Goal: Information Seeking & Learning: Learn about a topic

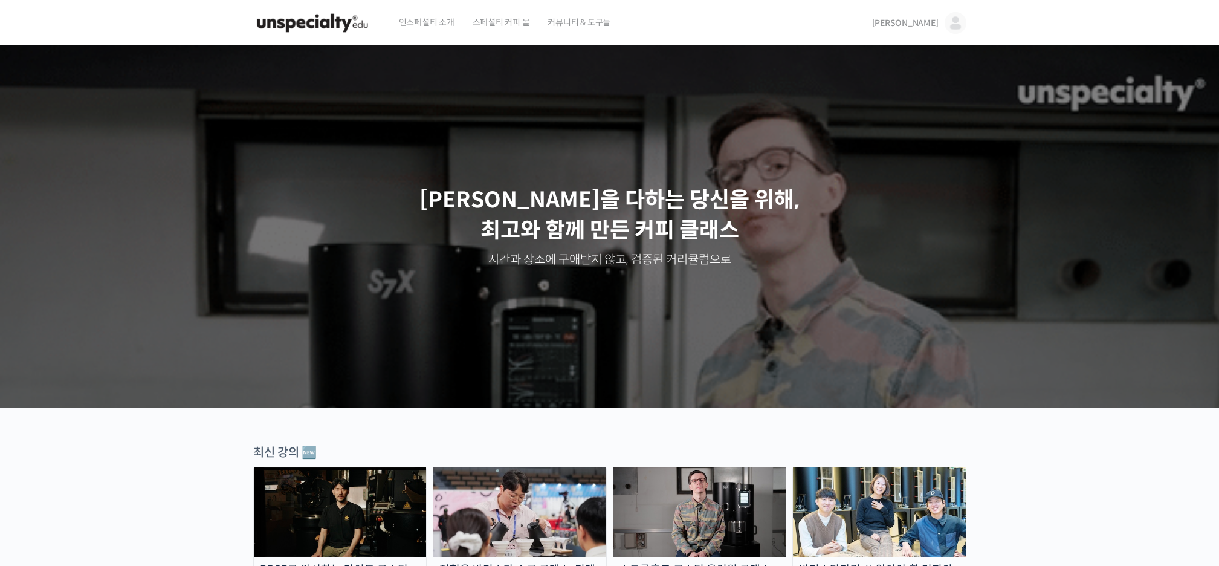
click at [935, 24] on span "[PERSON_NAME]" at bounding box center [905, 23] width 67 height 11
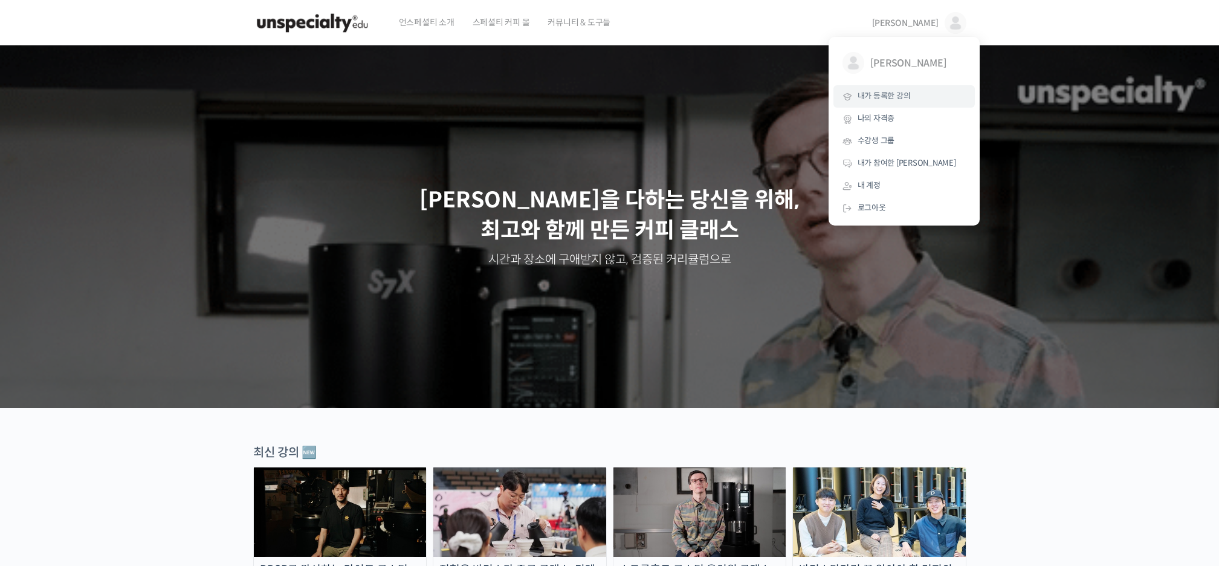
click at [895, 94] on span "내가 등록한 강의" at bounding box center [884, 96] width 53 height 10
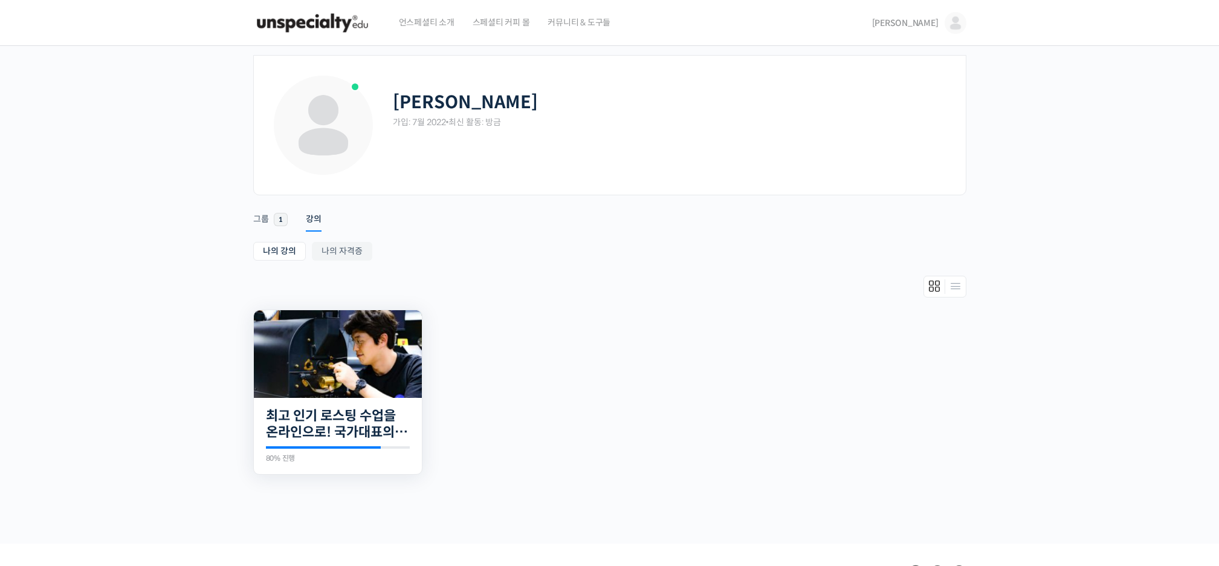
click at [355, 375] on img at bounding box center [338, 354] width 168 height 88
click at [324, 430] on link "최고 인기 로스팅 수업을 온라인으로! 국가대표의 로스팅 클래스" at bounding box center [338, 424] width 144 height 33
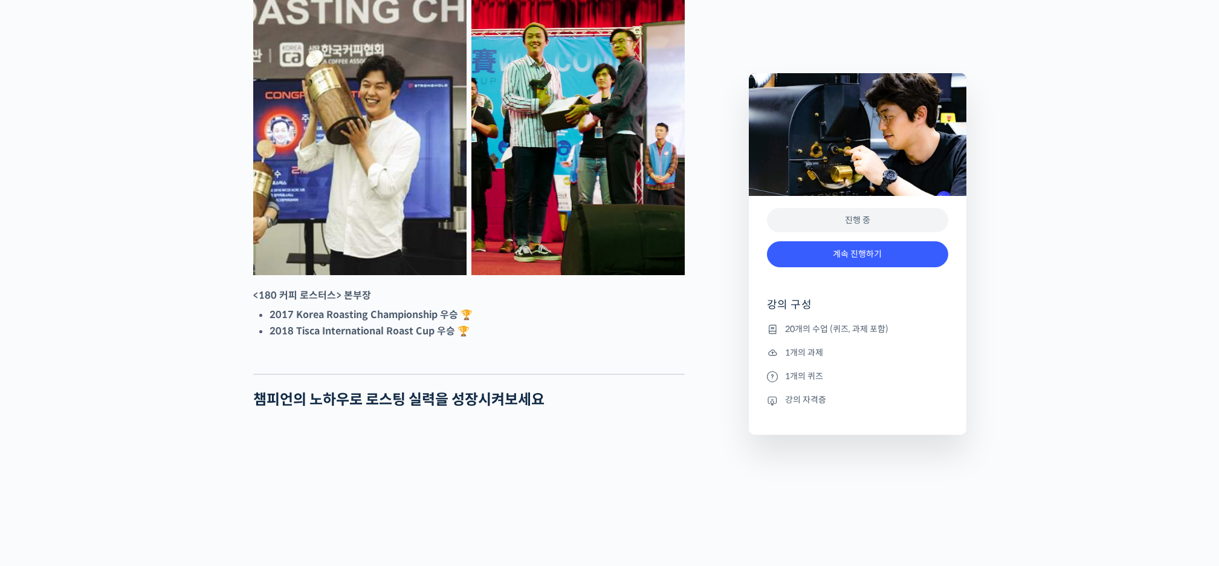
scroll to position [530, 0]
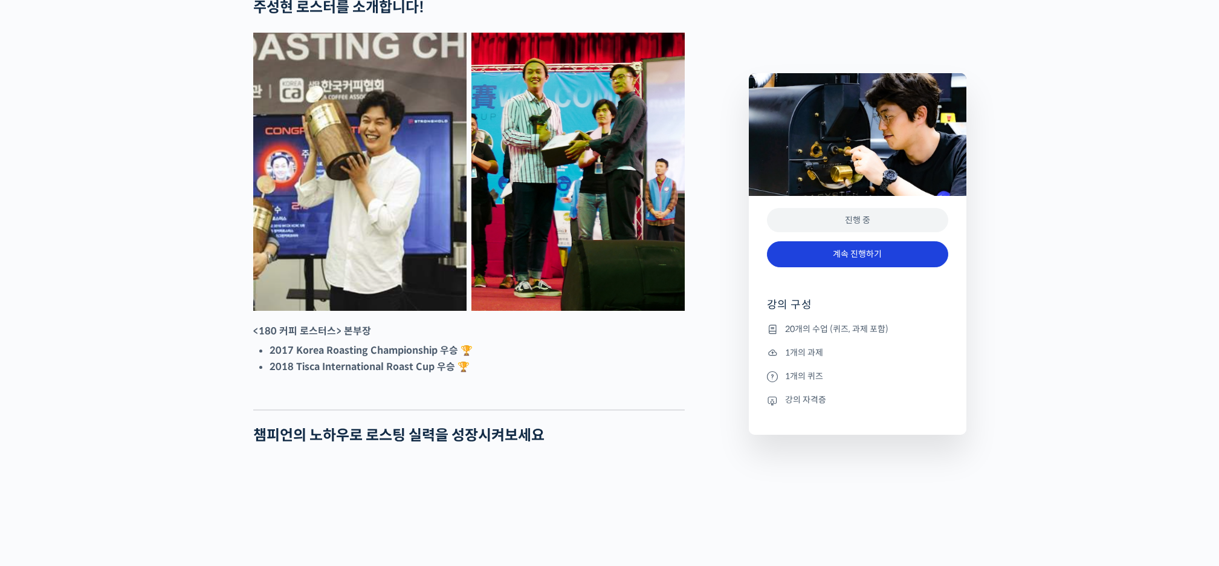
click at [833, 250] on link "계속 진행하기" at bounding box center [857, 254] width 181 height 26
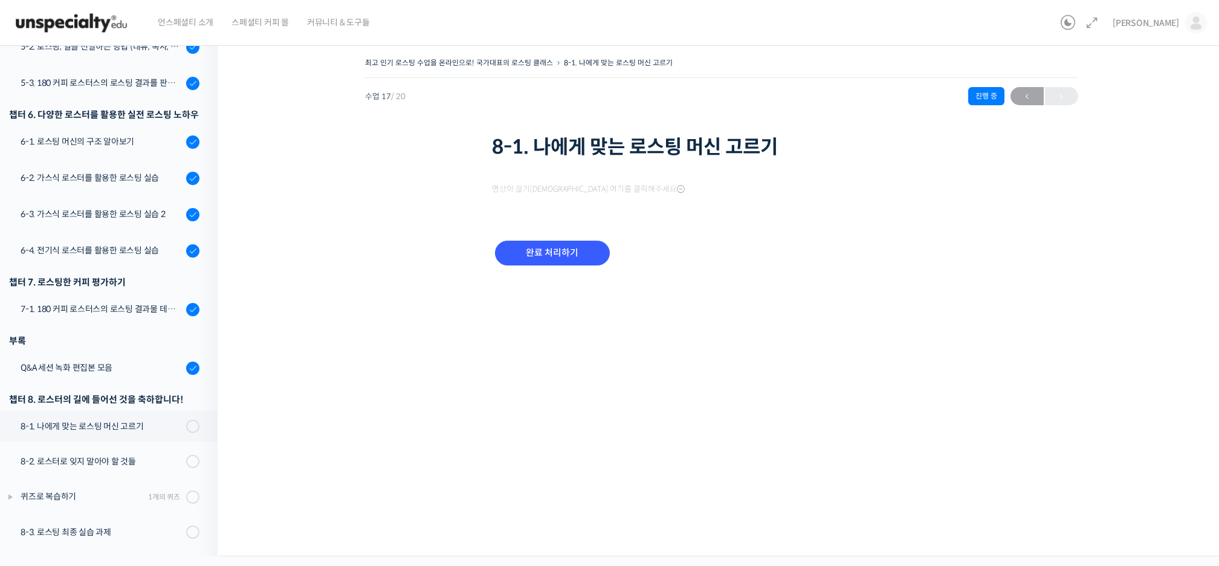
scroll to position [571, 0]
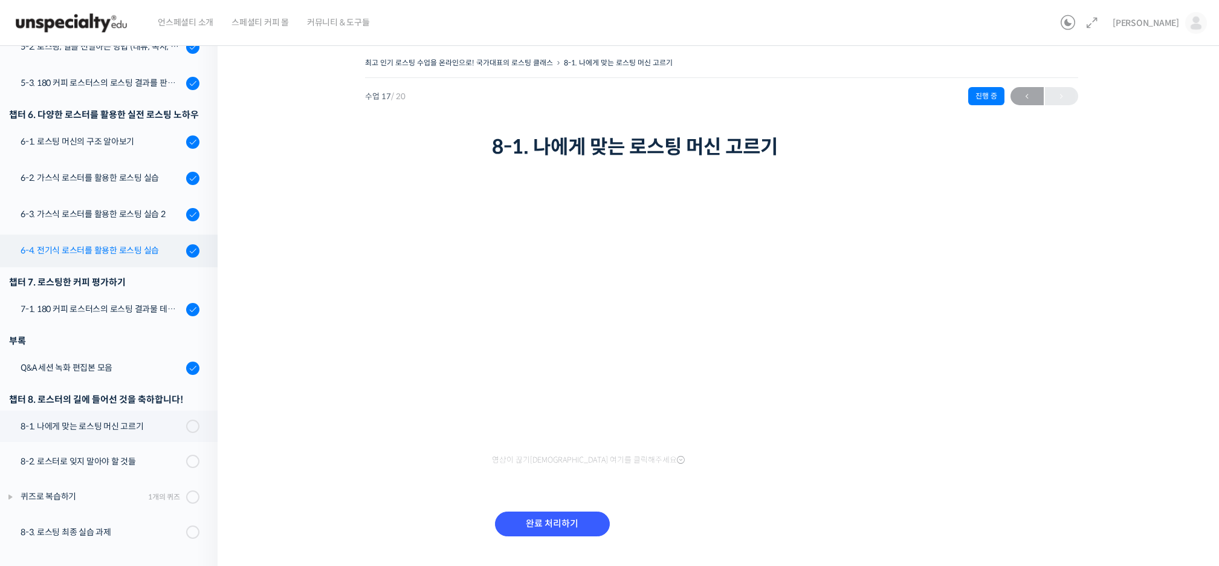
click at [109, 256] on div "6-4. 전기식 로스터를 활용한 로스팅 실습" at bounding box center [102, 250] width 162 height 13
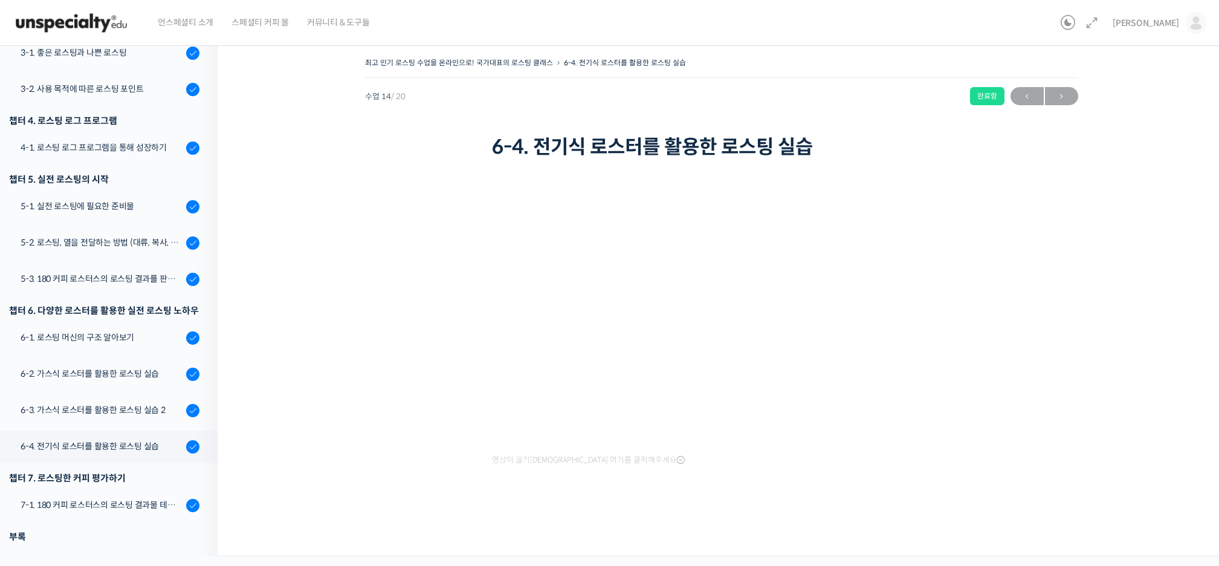
click at [1184, 27] on link "[PERSON_NAME]" at bounding box center [1160, 23] width 94 height 46
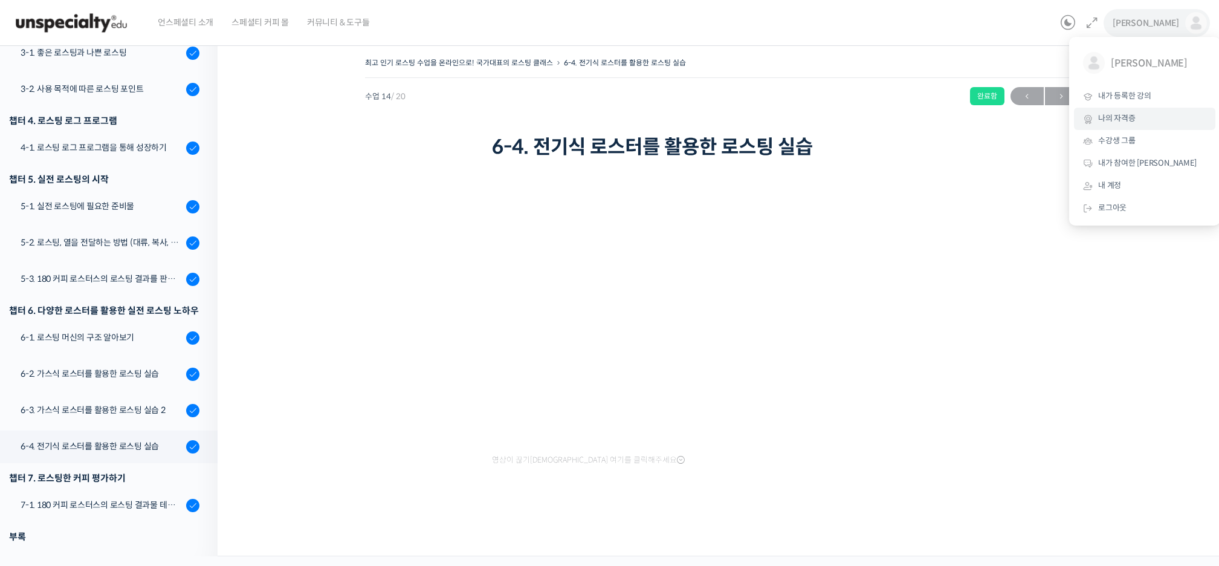
click at [1124, 109] on link "나의 자격증" at bounding box center [1144, 119] width 141 height 22
click at [1128, 98] on span "내가 등록한 강의" at bounding box center [1125, 96] width 53 height 10
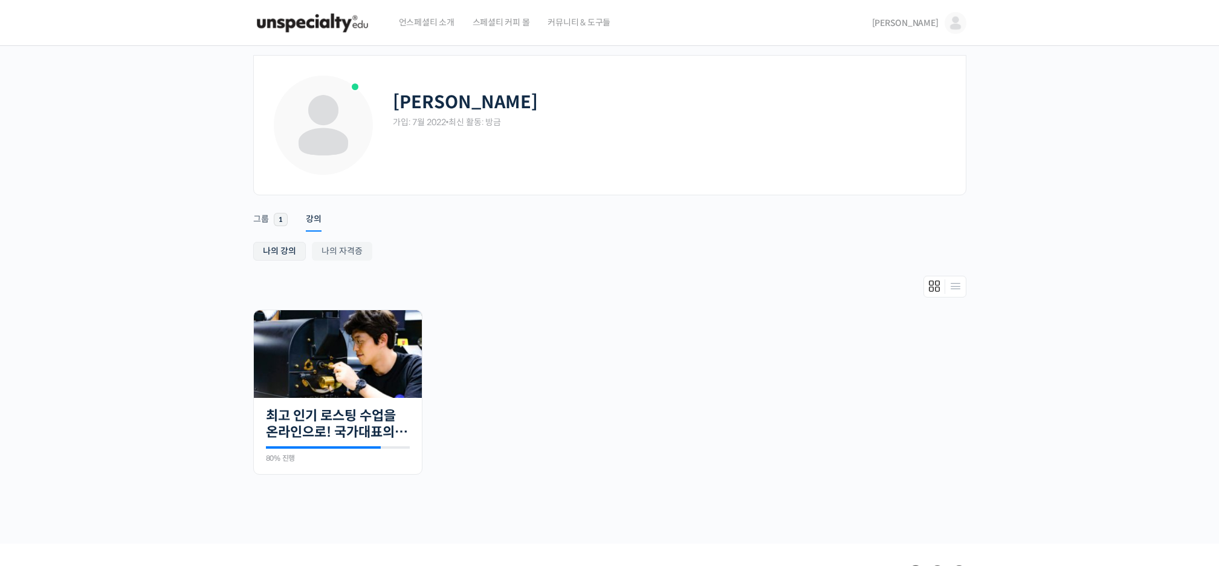
click at [270, 253] on link "나의 강의" at bounding box center [279, 251] width 53 height 19
click at [417, 348] on img at bounding box center [338, 354] width 168 height 88
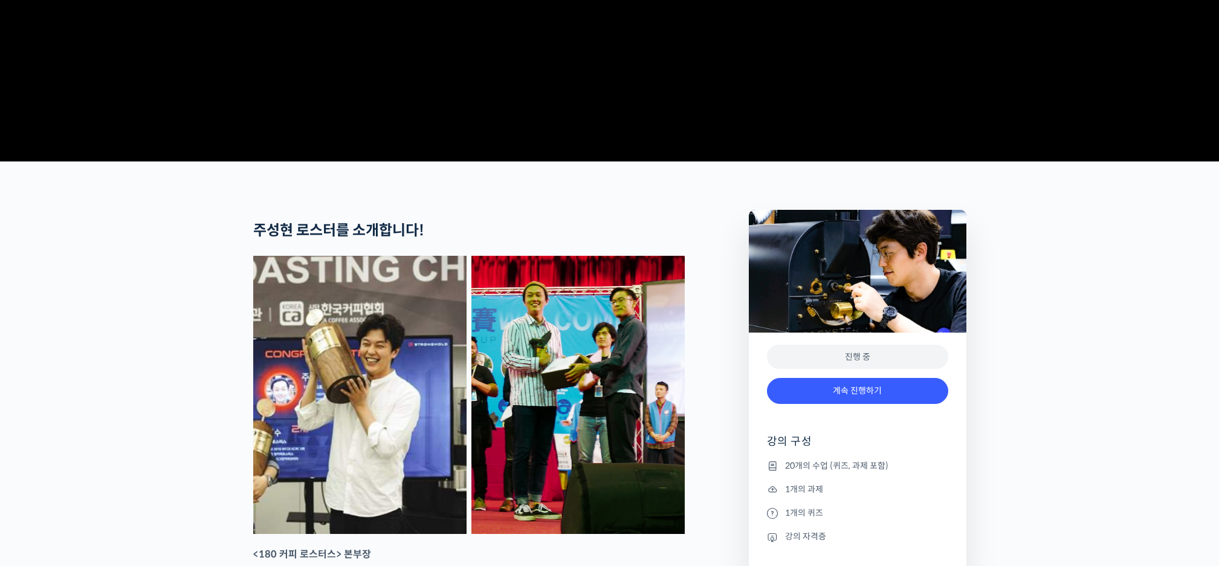
scroll to position [302, 0]
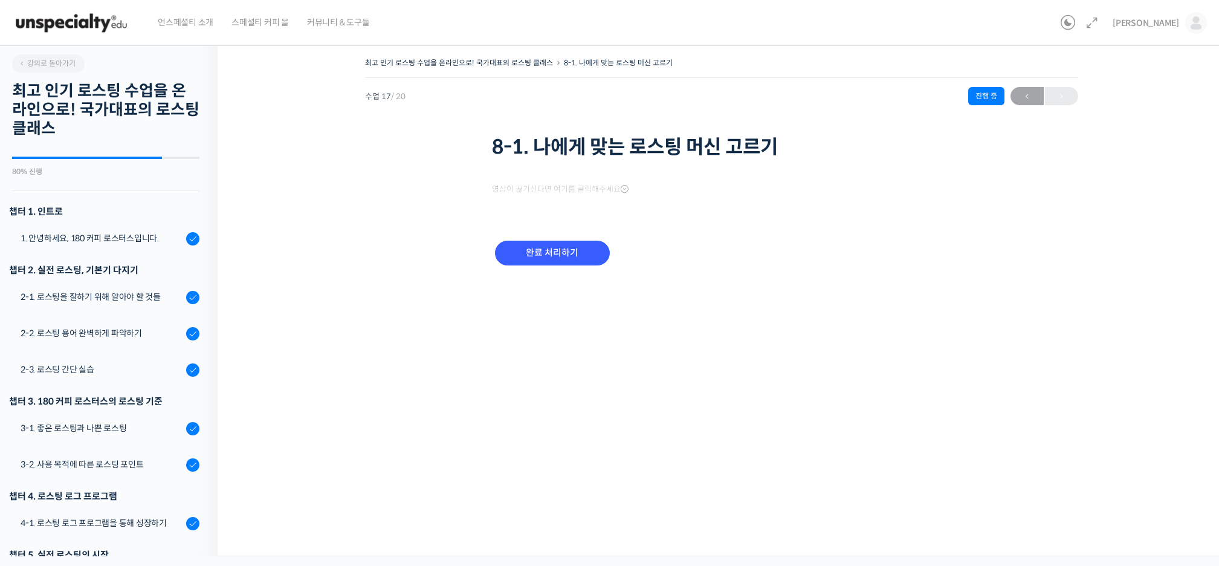
scroll to position [571, 0]
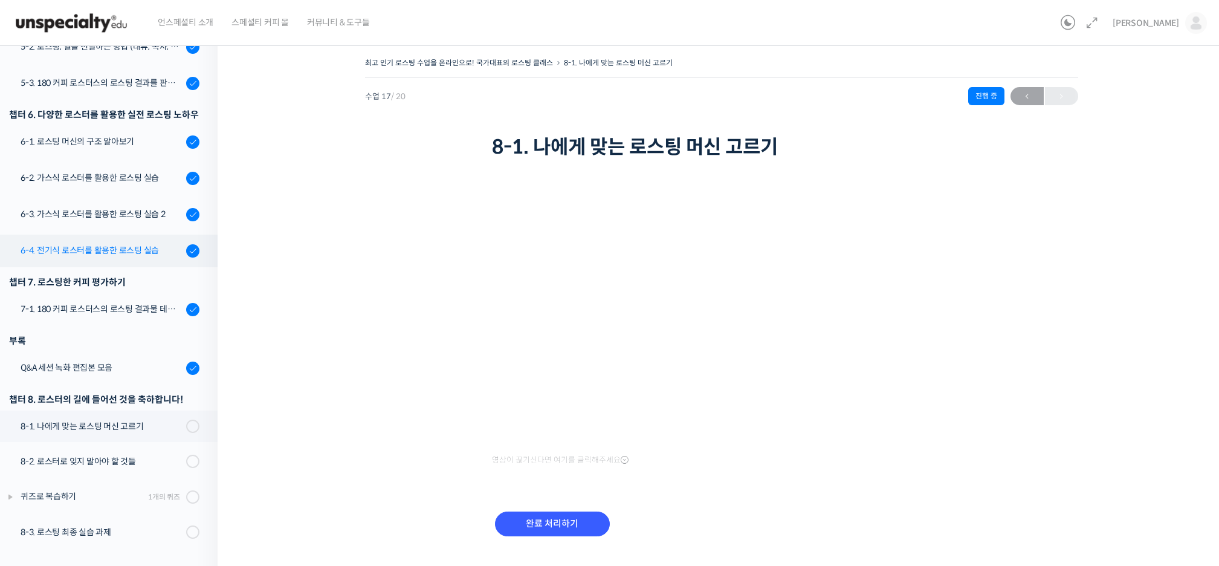
click at [94, 238] on link "6-4. 전기식 로스터를 활용한 로스팅 실습" at bounding box center [106, 251] width 224 height 33
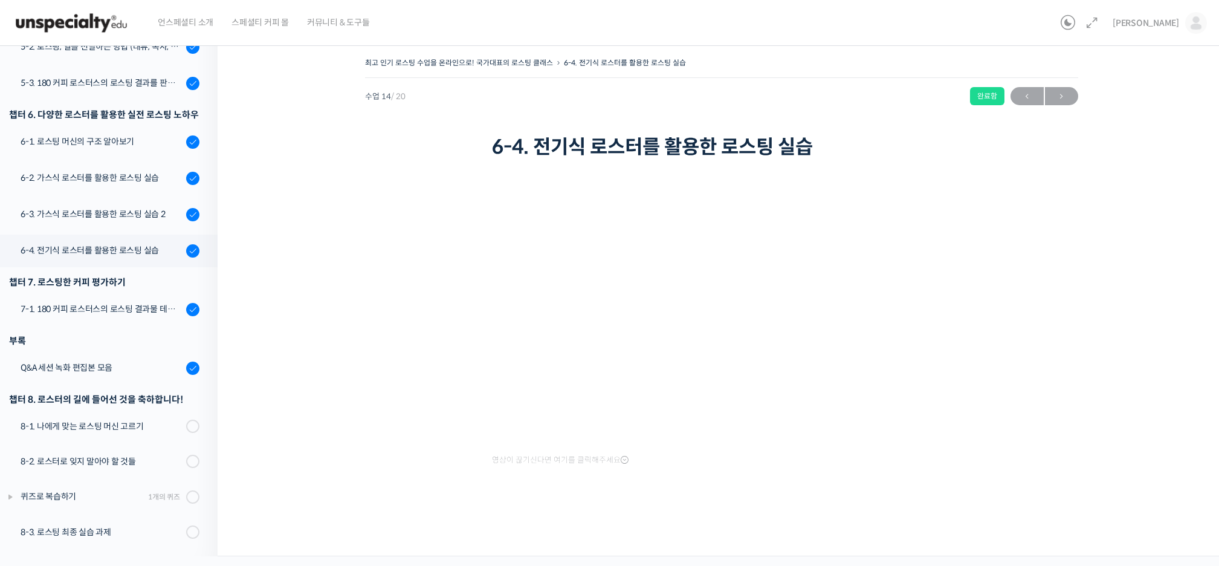
scroll to position [375, 0]
